Goal: Information Seeking & Learning: Learn about a topic

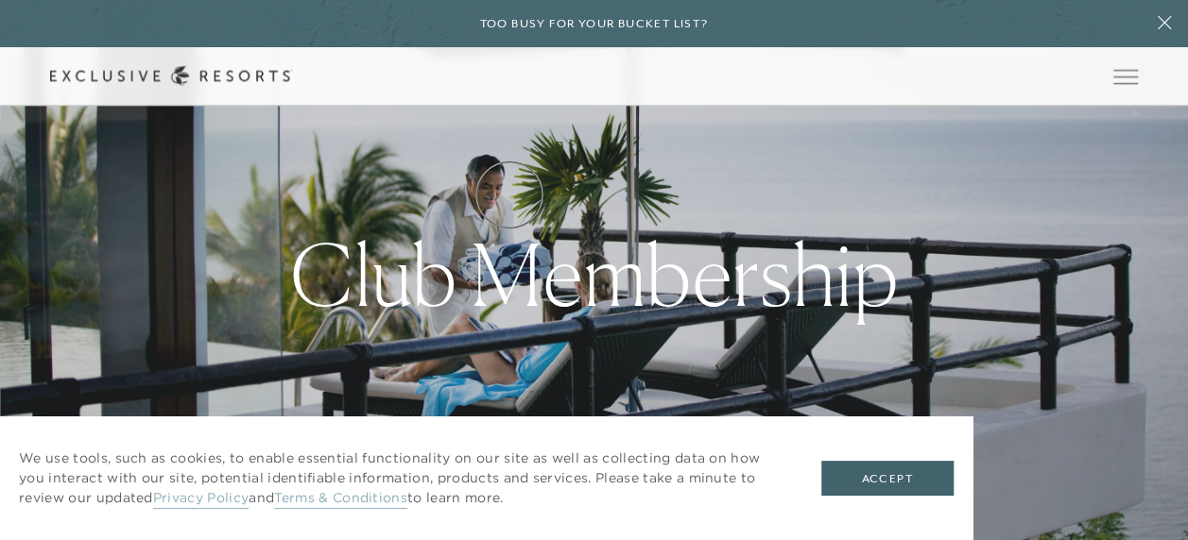
click at [0, 0] on link "How it works" at bounding box center [0, 0] width 0 height 0
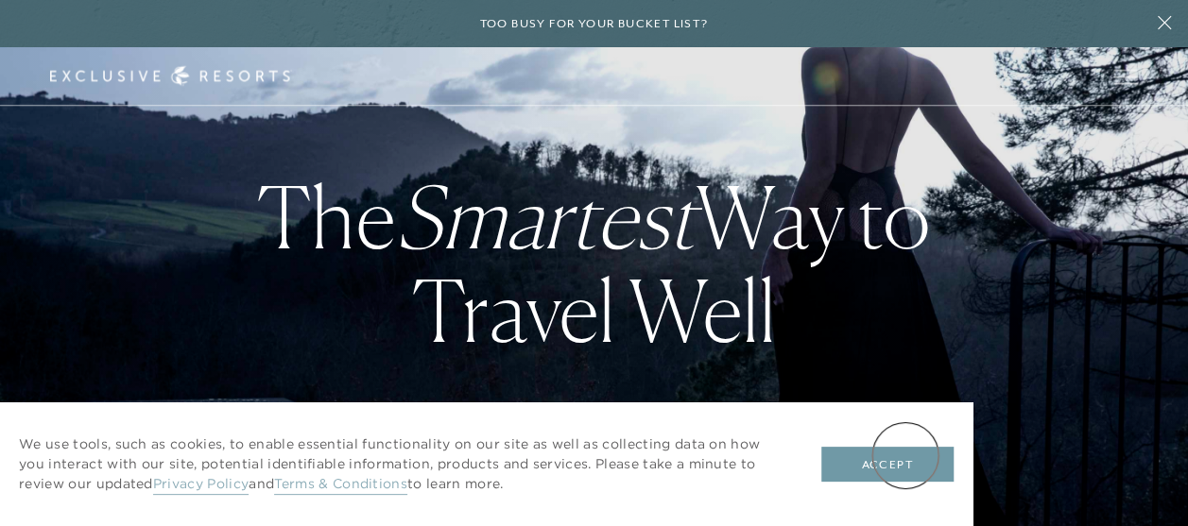
click at [905, 455] on button "Accept" at bounding box center [887, 465] width 132 height 36
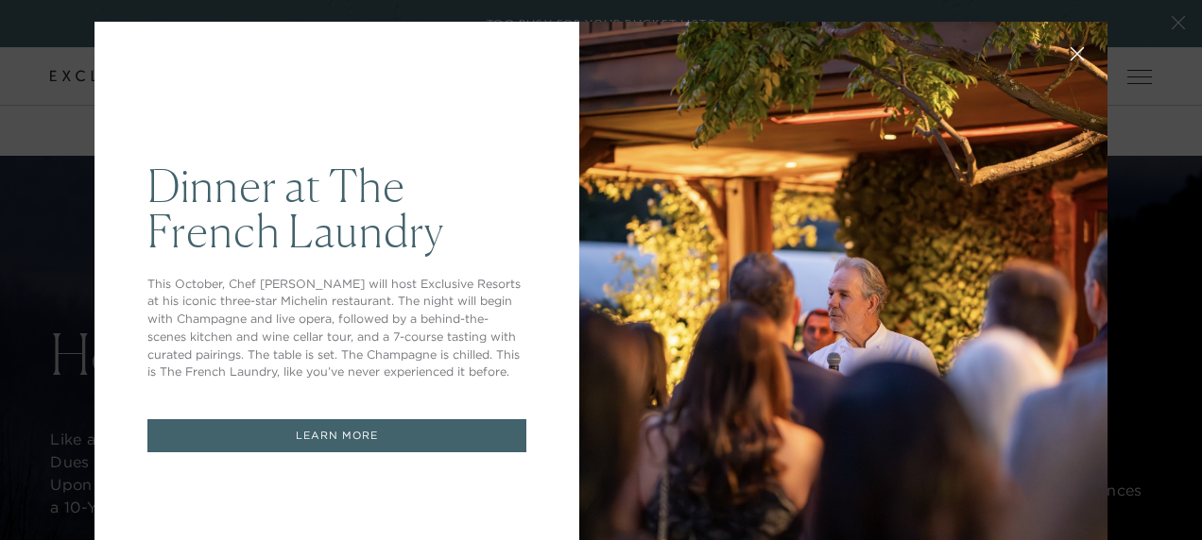
drag, startPoint x: 1192, startPoint y: 36, endPoint x: 1201, endPoint y: 94, distance: 59.2
click at [730, 250] on div at bounding box center [843, 307] width 528 height 571
click at [1070, 60] on icon at bounding box center [1077, 54] width 14 height 14
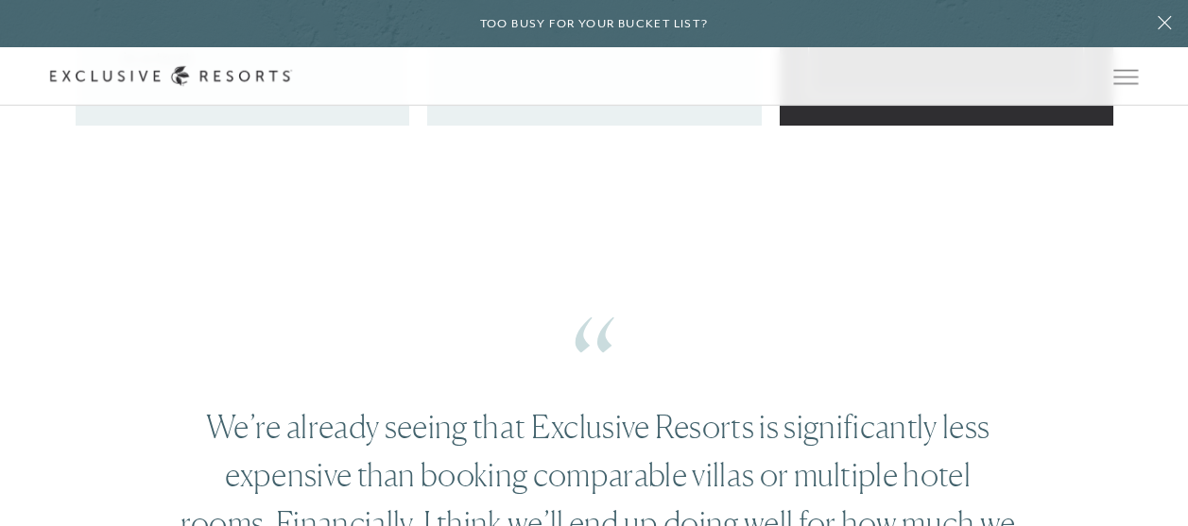
scroll to position [2703, 0]
